Goal: Transaction & Acquisition: Purchase product/service

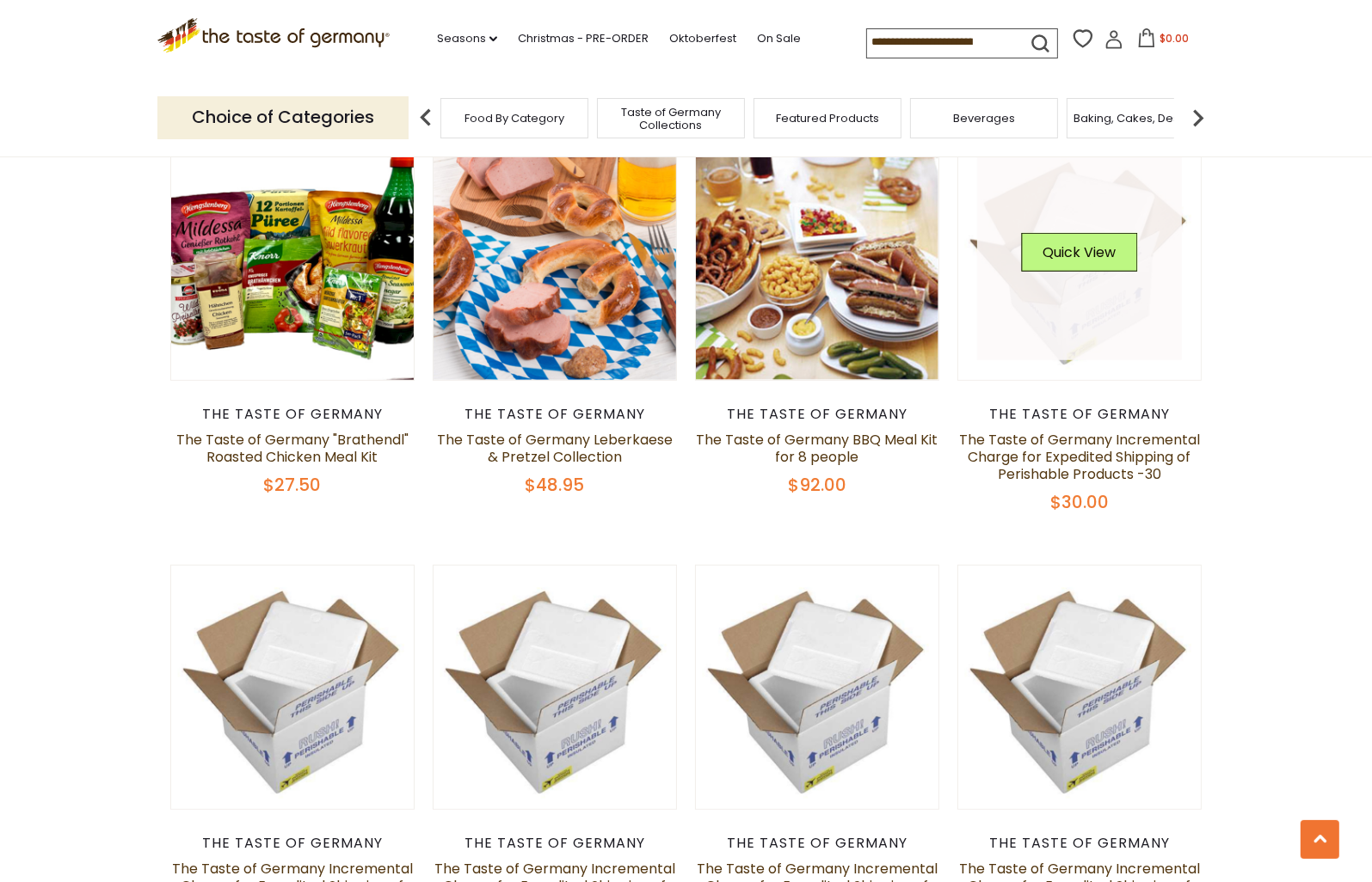
scroll to position [918, 0]
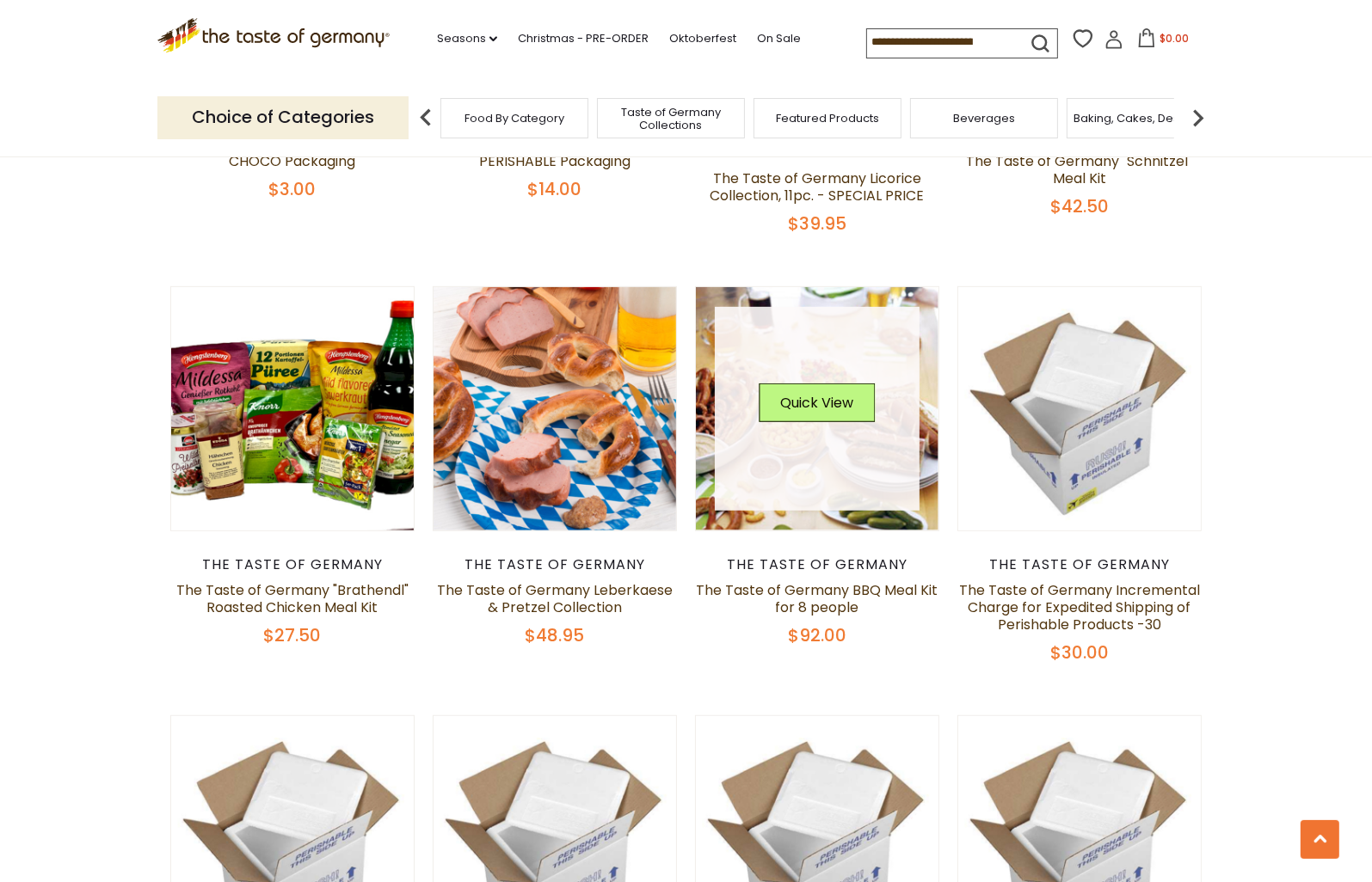
click at [820, 431] on link at bounding box center [817, 409] width 205 height 205
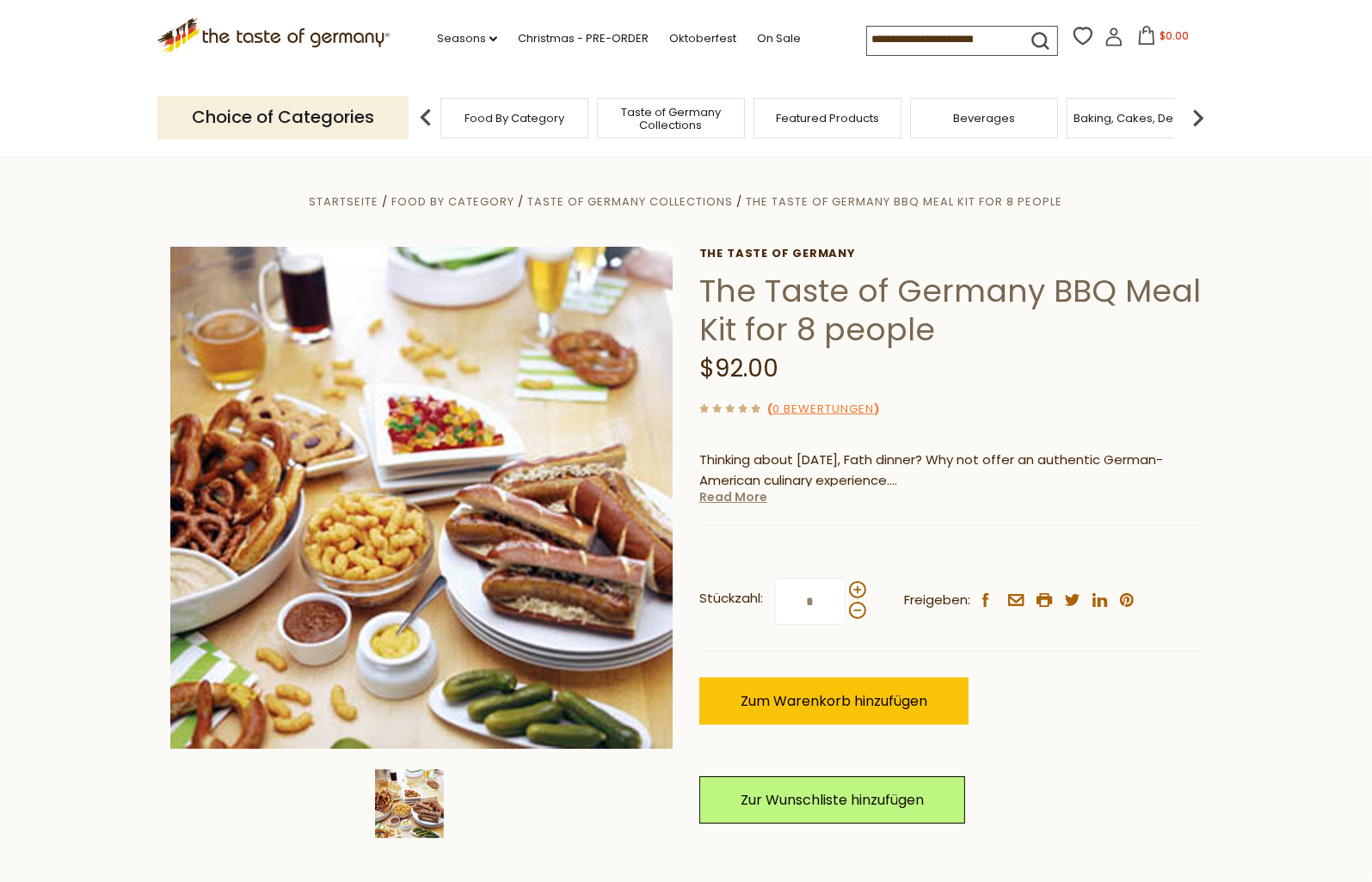
click at [743, 497] on link "Read More" at bounding box center [733, 497] width 68 height 17
